Goal: Information Seeking & Learning: Learn about a topic

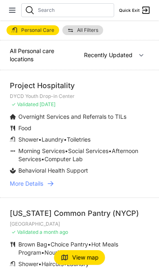
select select "recentlyUpdated"
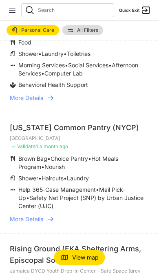
scroll to position [113, 0]
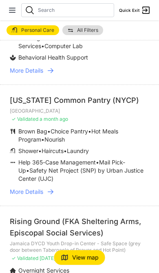
click at [30, 192] on span "More Details" at bounding box center [26, 192] width 33 height 8
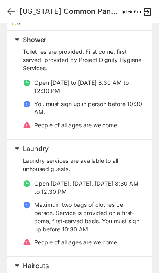
scroll to position [237, 0]
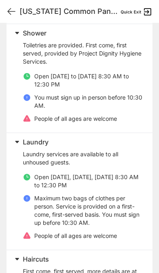
click at [8, 15] on icon at bounding box center [12, 12] width 10 height 10
select select "recentlyUpdated"
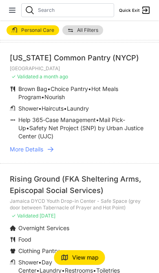
scroll to position [147, 0]
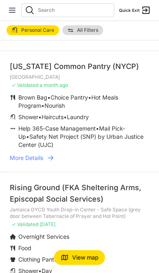
click at [26, 157] on span "More Details" at bounding box center [26, 158] width 33 height 8
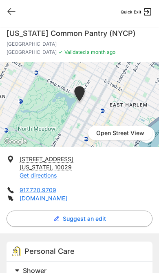
click at [6, 18] on div "Quick Exit" at bounding box center [79, 11] width 159 height 23
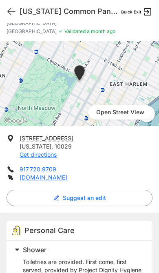
scroll to position [44, 0]
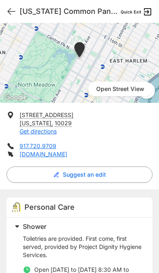
click at [9, 14] on icon at bounding box center [12, 12] width 10 height 10
select select "recentlyUpdated"
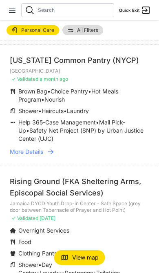
scroll to position [169, 0]
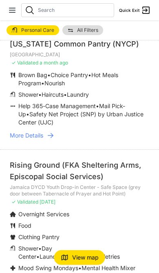
click at [23, 132] on span "More Details" at bounding box center [26, 135] width 33 height 8
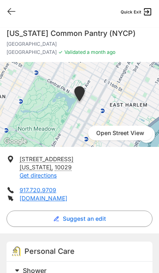
click at [14, 9] on icon at bounding box center [12, 12] width 10 height 10
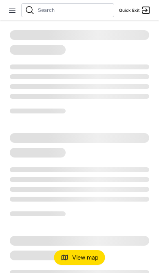
select select "recentlyUpdated"
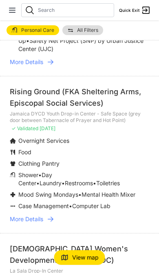
scroll to position [243, 0]
click at [15, 206] on img at bounding box center [13, 206] width 6 height 8
click at [20, 220] on span "More Details" at bounding box center [26, 219] width 33 height 8
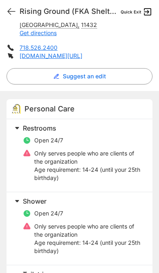
scroll to position [170, 0]
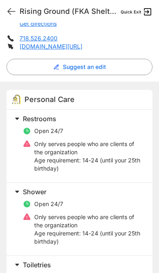
click at [9, 15] on icon at bounding box center [12, 12] width 10 height 10
select select "recentlyUpdated"
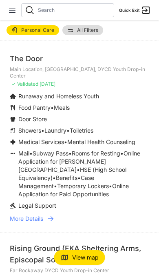
scroll to position [536, 0]
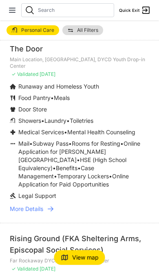
click at [31, 205] on span "More Details" at bounding box center [26, 209] width 33 height 8
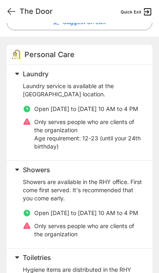
scroll to position [203, 0]
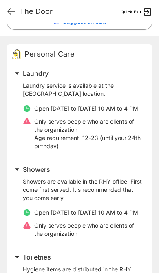
click at [9, 12] on icon at bounding box center [12, 12] width 10 height 10
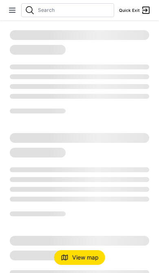
select select "recentlyUpdated"
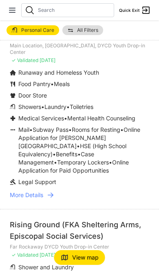
scroll to position [560, 0]
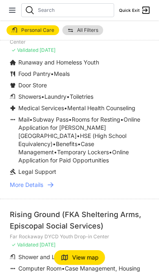
click at [29, 181] on span "More Details" at bounding box center [26, 185] width 33 height 8
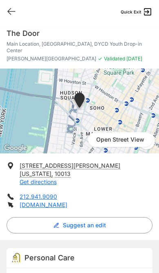
click at [13, 12] on icon at bounding box center [12, 12] width 10 height 10
select select "recentlyUpdated"
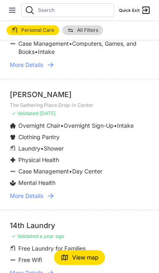
scroll to position [1860, 0]
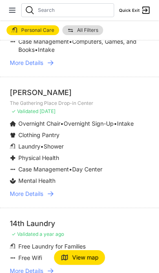
click at [31, 190] on span "More Details" at bounding box center [26, 194] width 33 height 8
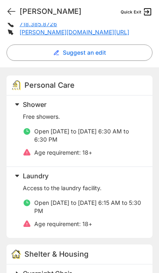
scroll to position [175, 0]
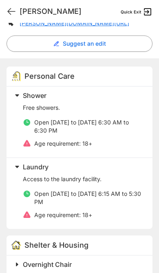
click at [8, 15] on icon at bounding box center [12, 12] width 10 height 10
select select "recentlyUpdated"
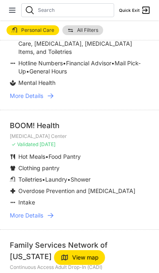
scroll to position [1298, 0]
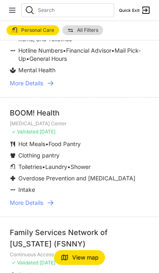
click at [32, 199] on span "More Details" at bounding box center [26, 203] width 33 height 8
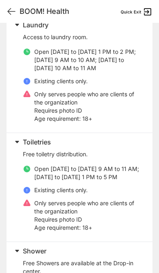
scroll to position [246, 0]
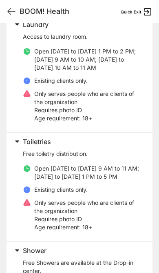
click at [7, 10] on icon at bounding box center [12, 12] width 10 height 10
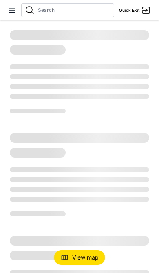
select select "recentlyUpdated"
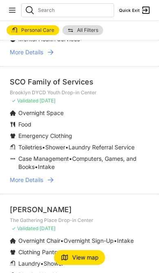
scroll to position [1745, 0]
